Goal: Task Accomplishment & Management: Manage account settings

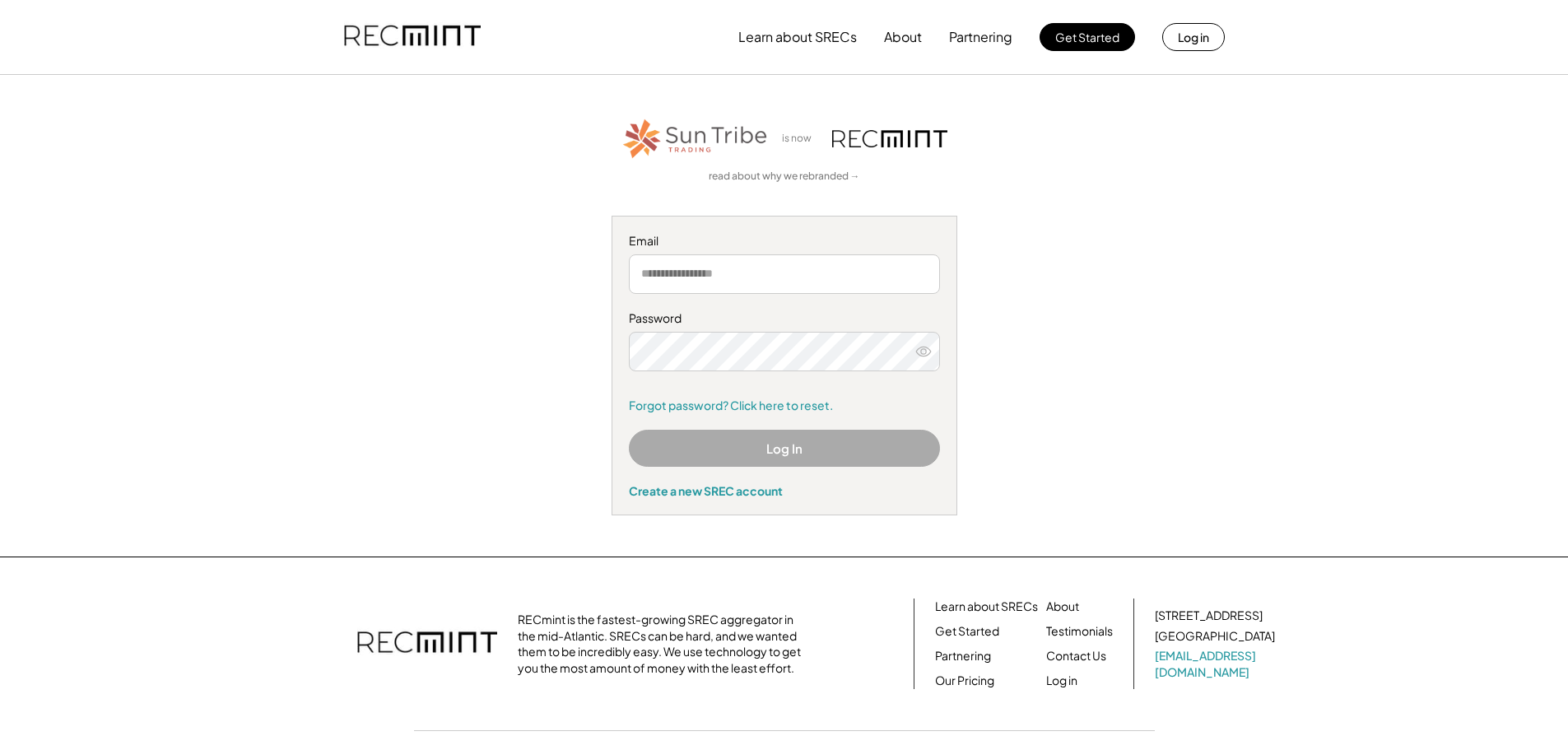
type input "**********"
click at [776, 448] on button "Log In" at bounding box center [784, 448] width 311 height 37
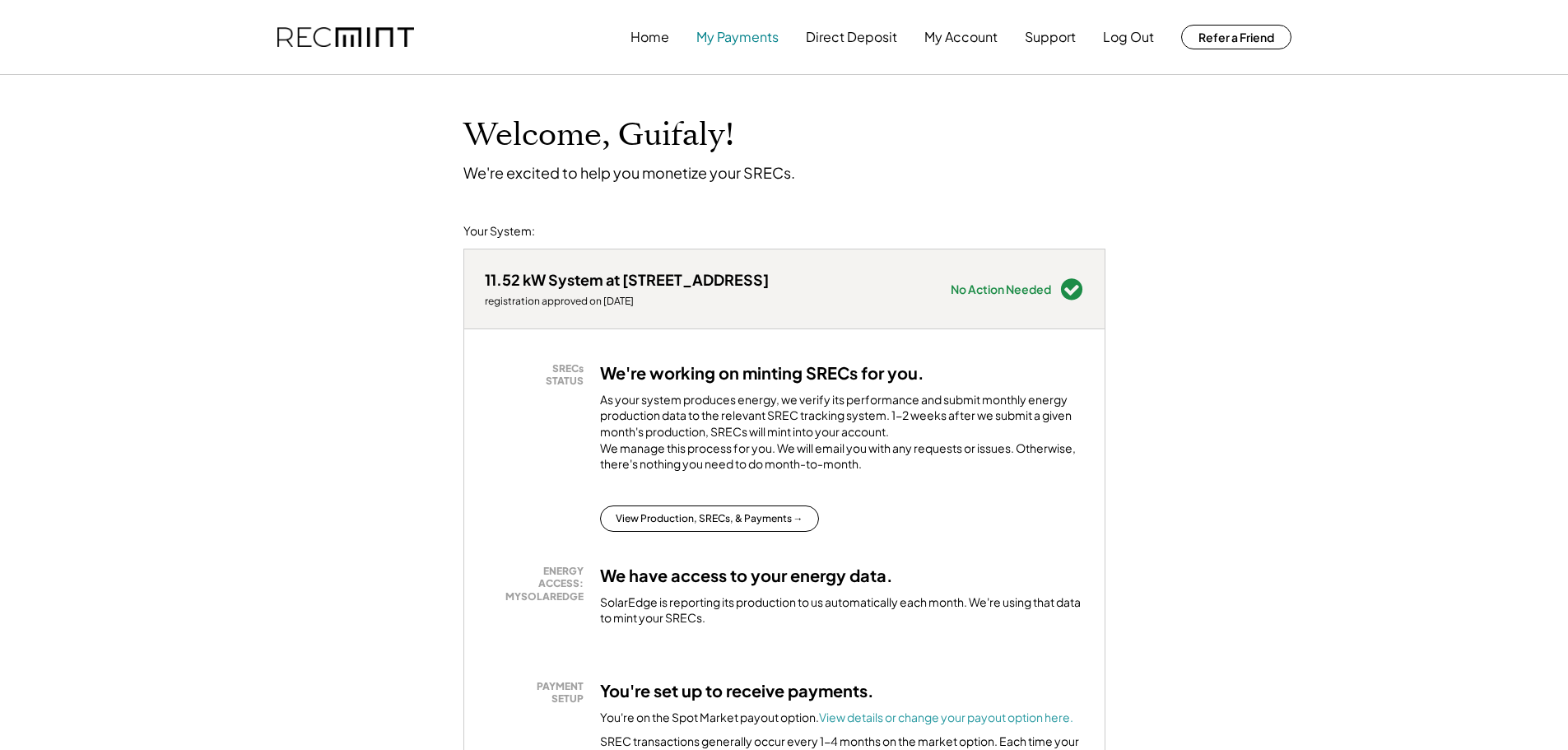
click at [717, 38] on button "My Payments" at bounding box center [736, 37] width 82 height 33
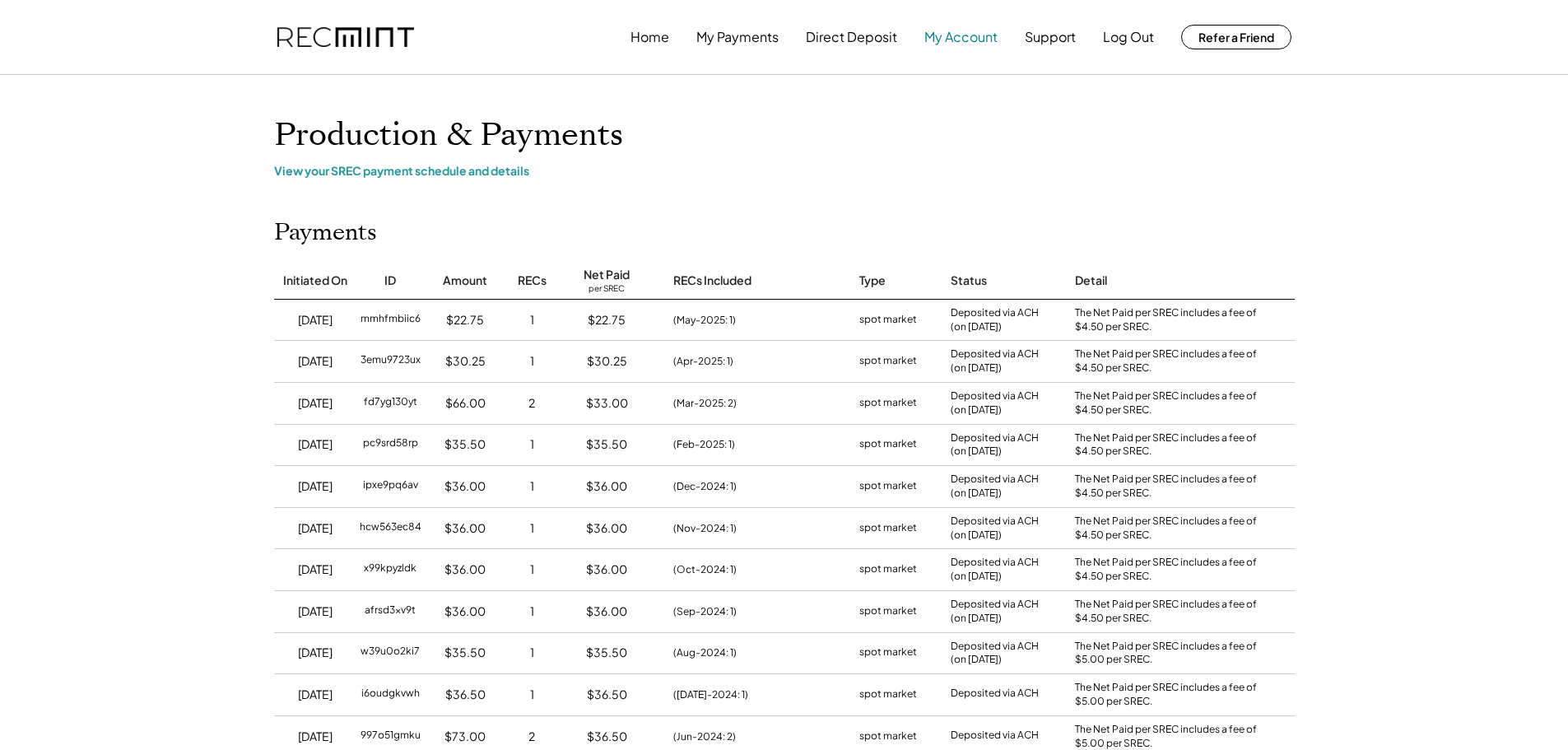
click at [942, 35] on button "My Account" at bounding box center [961, 37] width 73 height 33
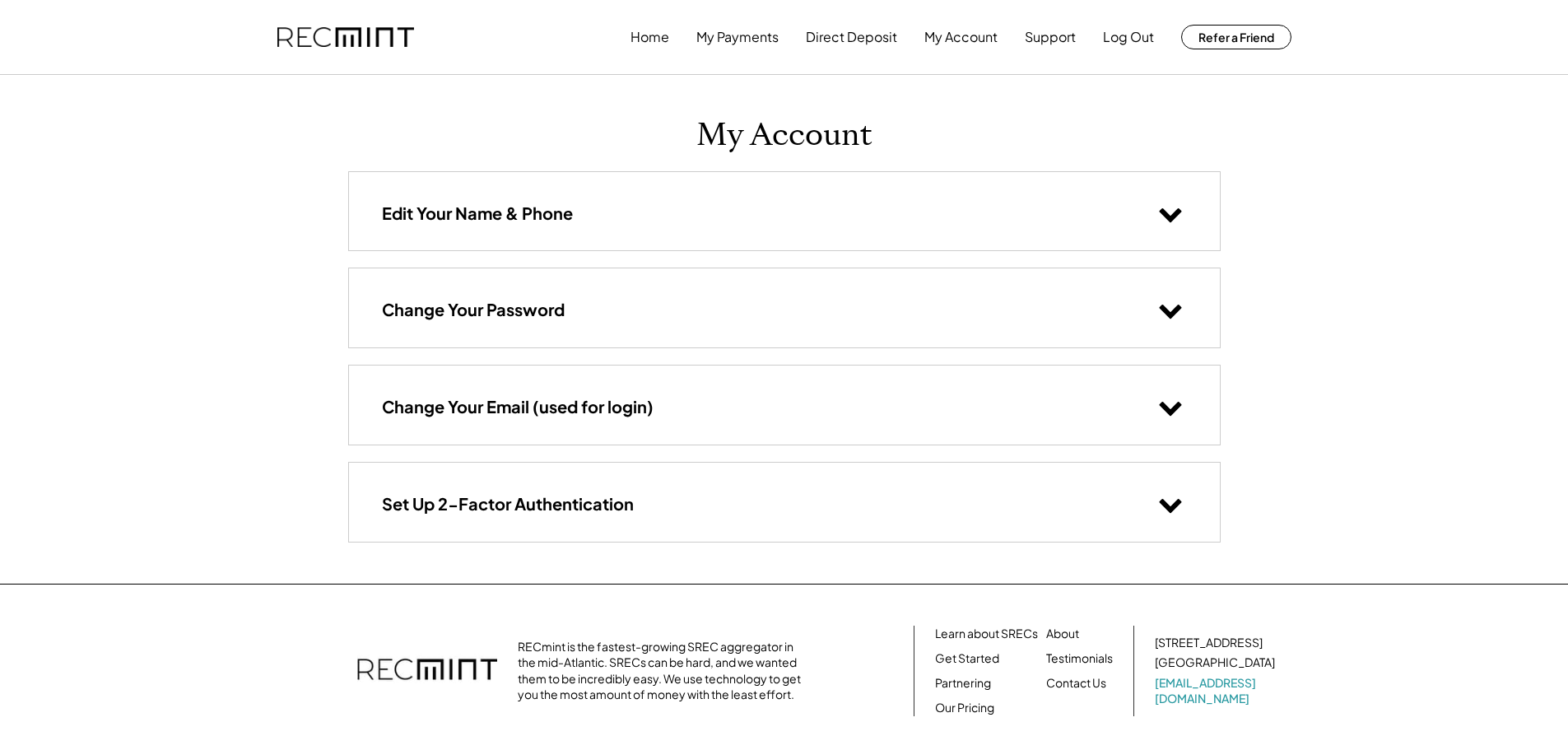
click at [1164, 211] on icon at bounding box center [1171, 213] width 25 height 25
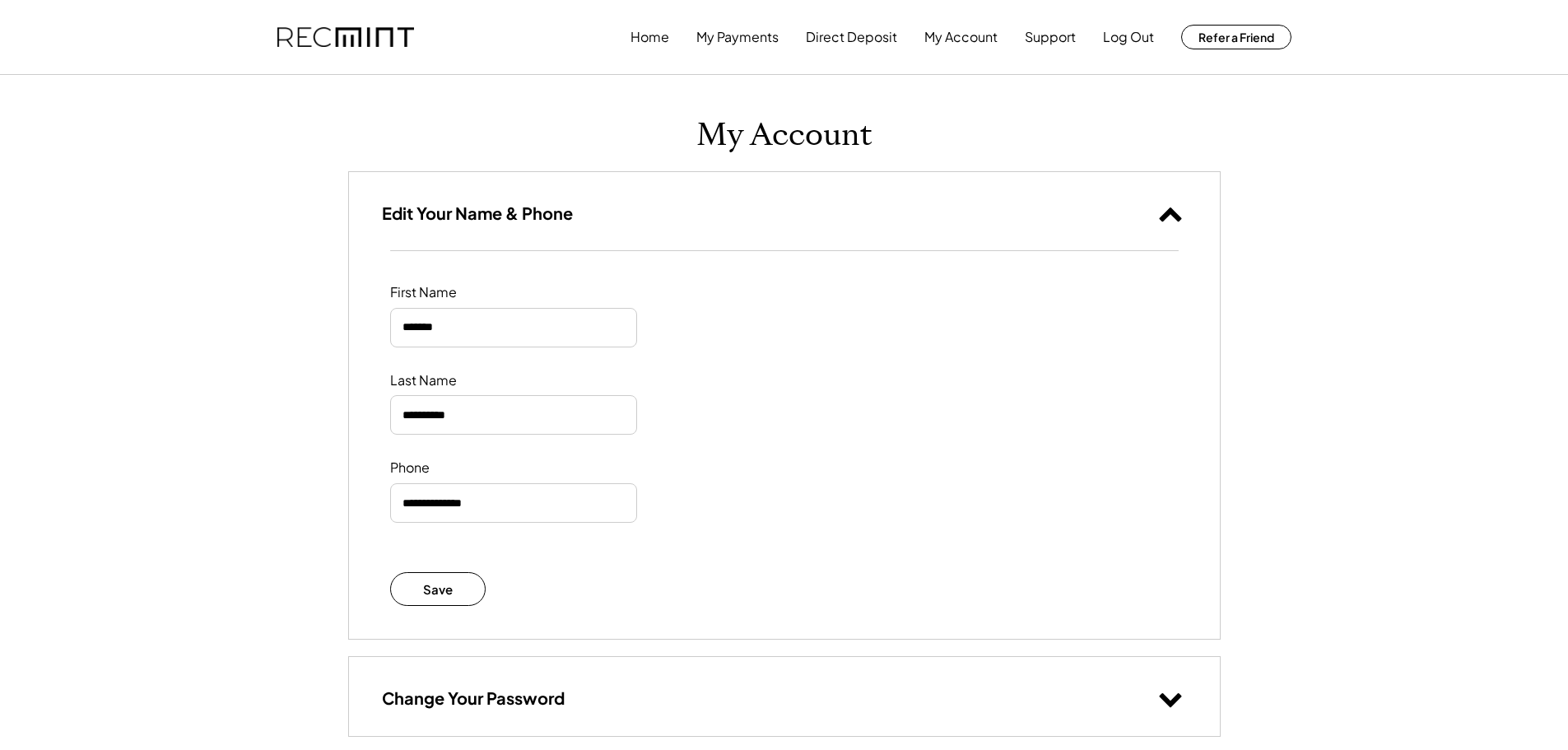
click at [624, 36] on div "Home My Payments Direct Deposit My Account Support Log Out Refer a Friend" at bounding box center [784, 37] width 1053 height 74
click at [642, 31] on button "Home" at bounding box center [650, 37] width 39 height 33
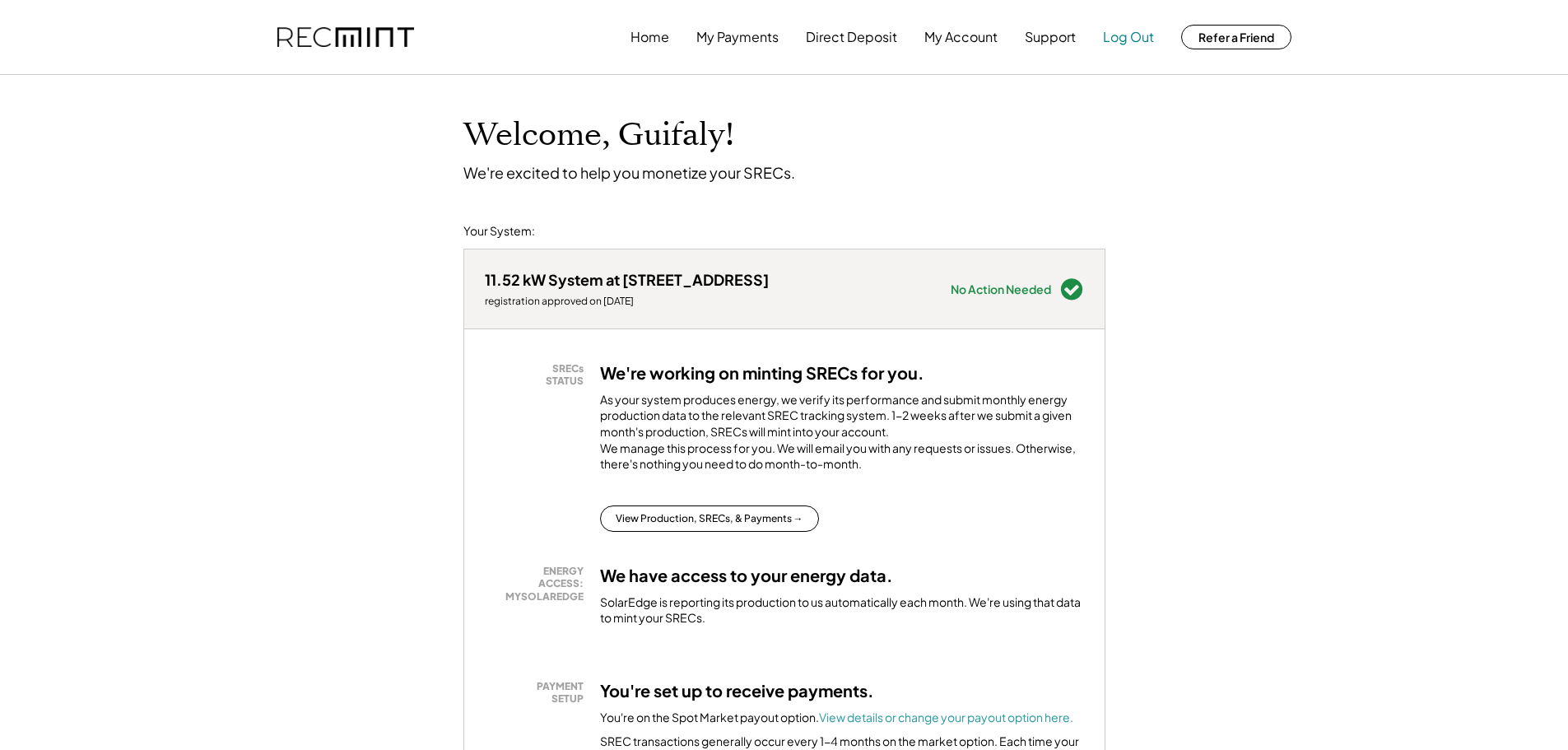
click at [1131, 35] on button "Log Out" at bounding box center [1128, 37] width 51 height 33
